Goal: Transaction & Acquisition: Obtain resource

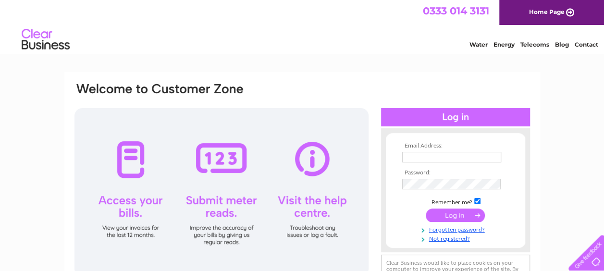
type input "autorecyclingltd@btconnect.com"
click at [450, 216] on input "submit" at bounding box center [455, 215] width 59 height 13
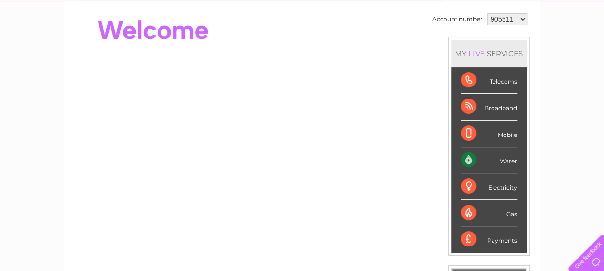
scroll to position [35, 0]
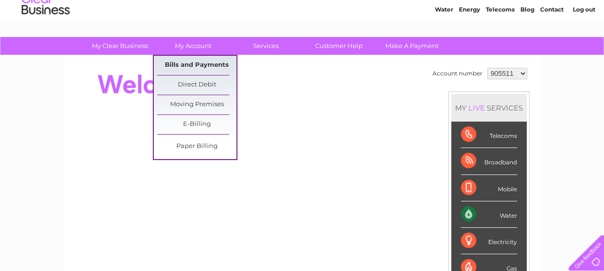
click at [190, 61] on link "Bills and Payments" at bounding box center [196, 65] width 79 height 19
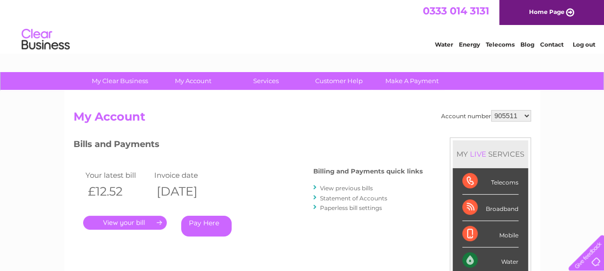
click at [352, 188] on link "View previous bills" at bounding box center [346, 188] width 53 height 7
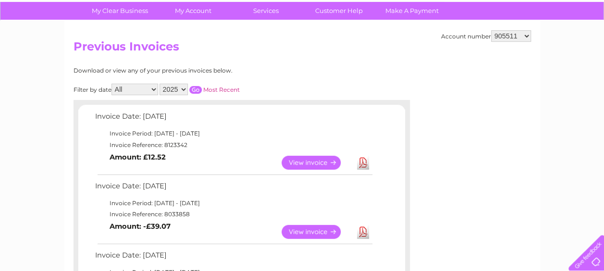
scroll to position [70, 0]
click at [326, 234] on link "View" at bounding box center [317, 232] width 71 height 14
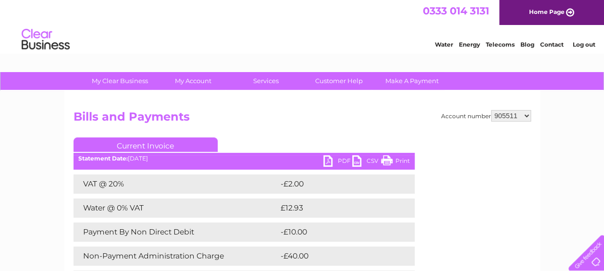
click at [330, 157] on link "PDF" at bounding box center [337, 162] width 29 height 14
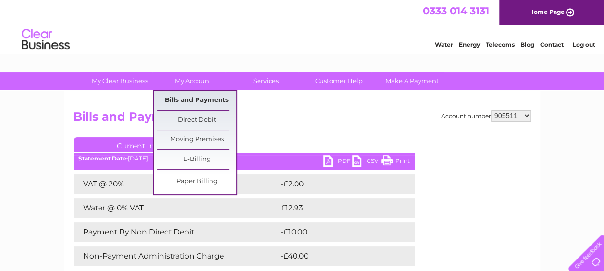
click at [190, 96] on link "Bills and Payments" at bounding box center [196, 100] width 79 height 19
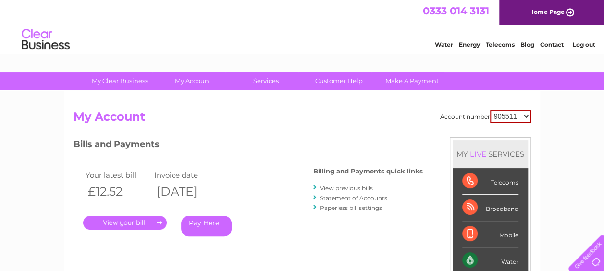
click at [135, 220] on link "." at bounding box center [125, 223] width 84 height 14
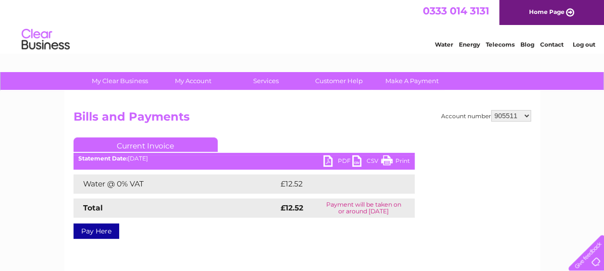
click at [329, 157] on link "PDF" at bounding box center [337, 162] width 29 height 14
